Goal: Information Seeking & Learning: Learn about a topic

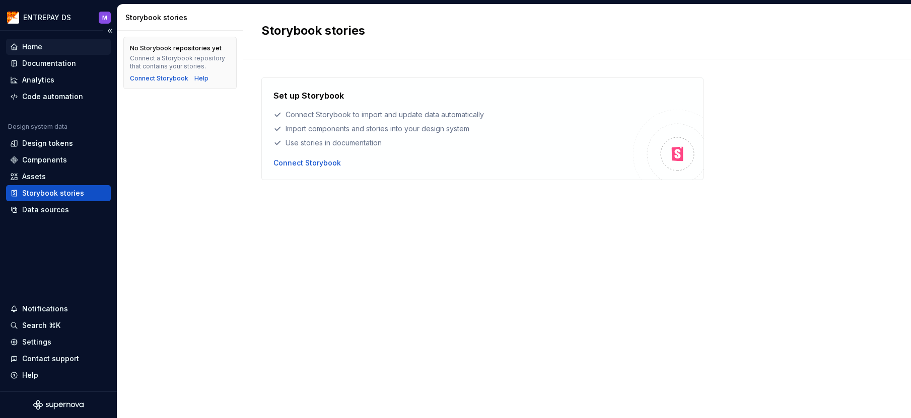
click at [37, 43] on div "Home" at bounding box center [32, 47] width 20 height 10
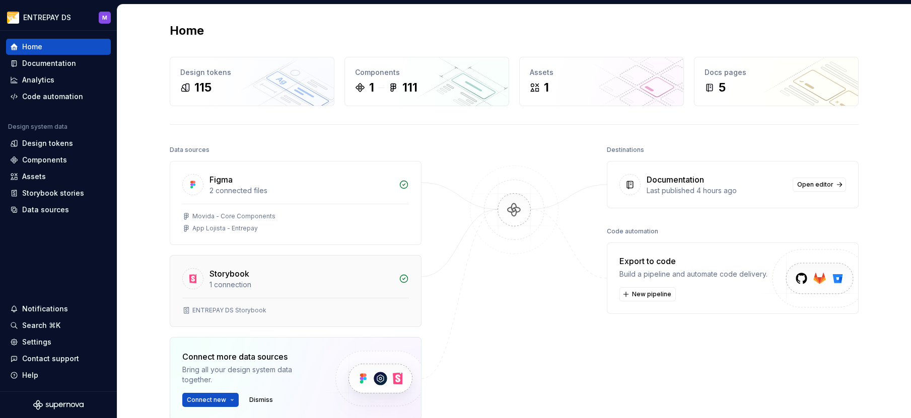
click at [239, 314] on div "ENTREPAY DS Storybook" at bounding box center [229, 311] width 74 height 8
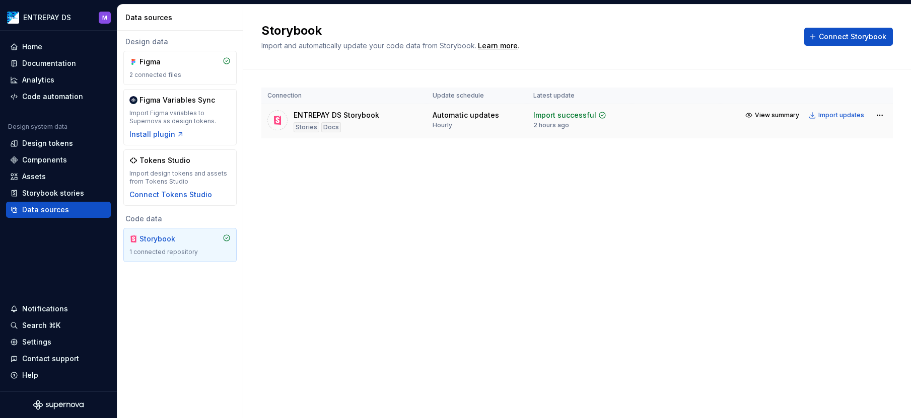
click at [359, 113] on div "ENTREPAY DS Storybook" at bounding box center [336, 115] width 86 height 10
click at [770, 114] on span "View summary" at bounding box center [776, 115] width 44 height 8
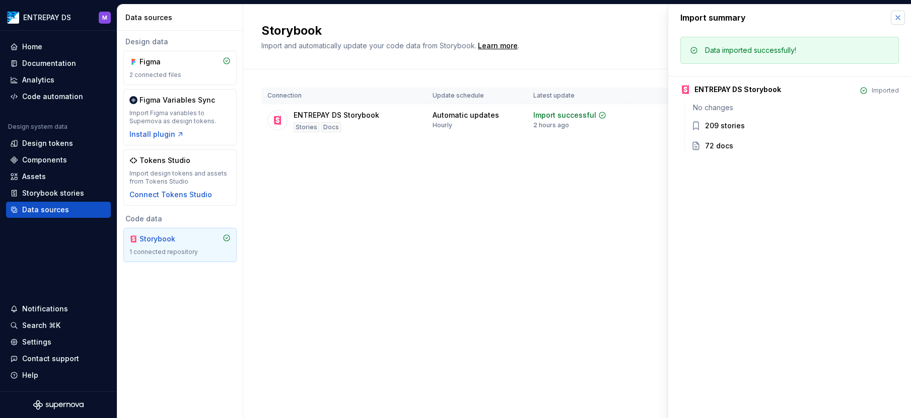
click at [897, 21] on button "button" at bounding box center [897, 18] width 14 height 14
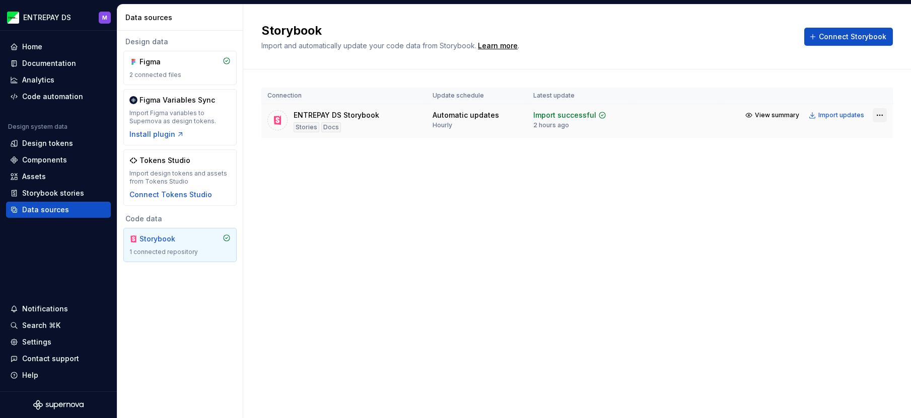
click at [876, 113] on html "ENTREPAY DS M Home Documentation Analytics Code automation Design system data D…" at bounding box center [455, 209] width 911 height 418
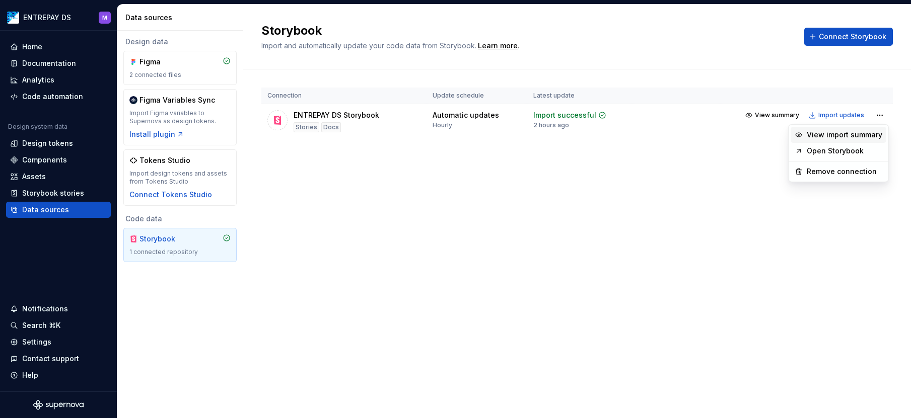
click at [838, 132] on div "View import summary" at bounding box center [843, 135] width 75 height 10
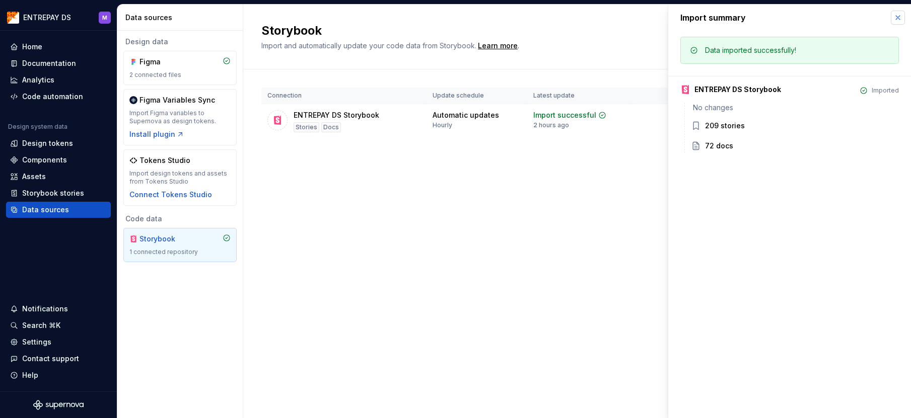
click at [896, 20] on button "button" at bounding box center [897, 18] width 14 height 14
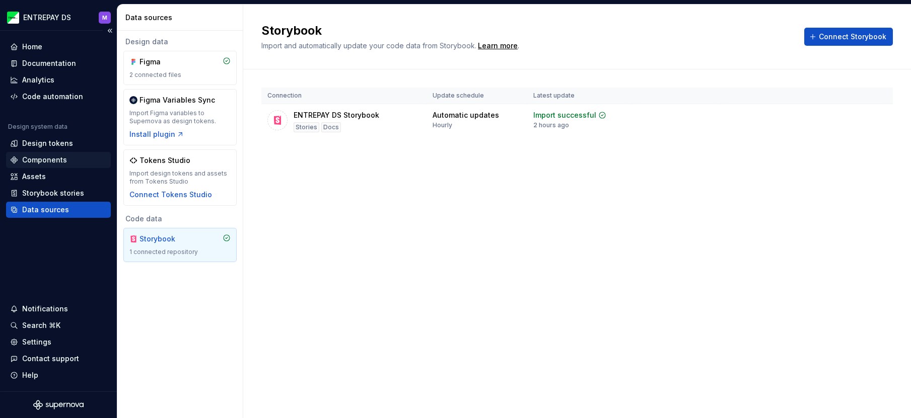
click at [38, 158] on div "Components" at bounding box center [44, 160] width 45 height 10
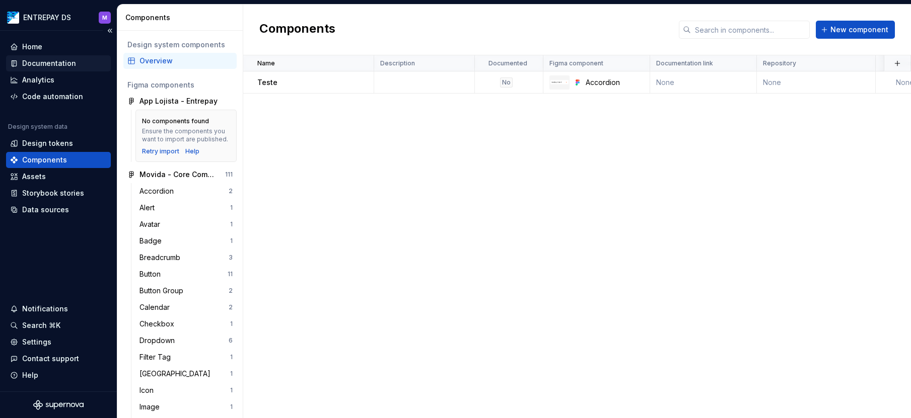
click at [32, 61] on div "Documentation" at bounding box center [49, 63] width 54 height 10
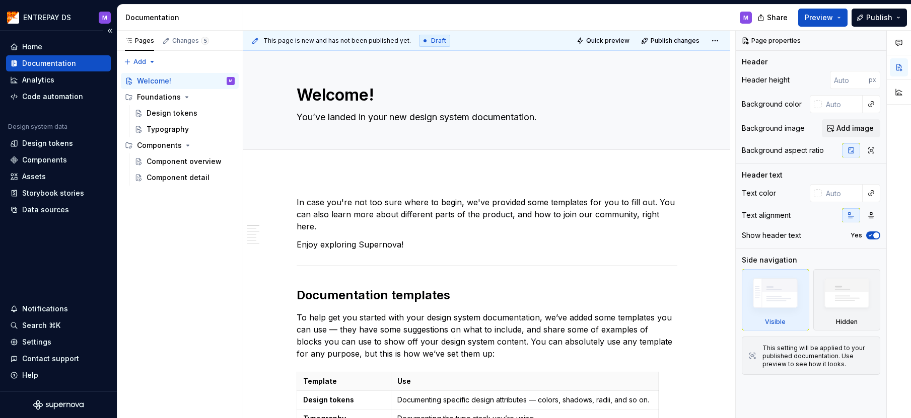
type textarea "*"
